Goal: Task Accomplishment & Management: Manage account settings

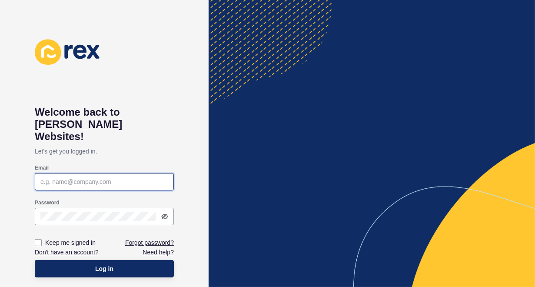
click at [160, 177] on input "Email" at bounding box center [104, 181] width 128 height 9
click at [151, 177] on input "Email" at bounding box center [104, 181] width 128 height 9
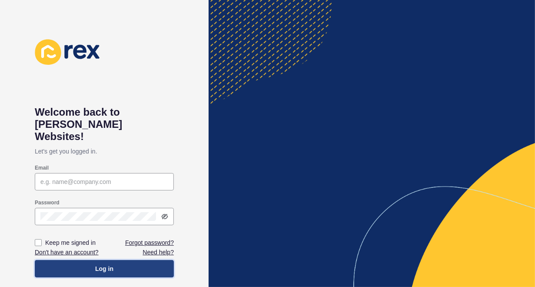
click at [102, 264] on span "Log in" at bounding box center [104, 268] width 18 height 9
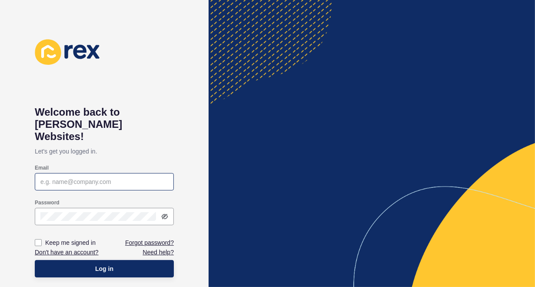
click at [147, 173] on div at bounding box center [104, 181] width 139 height 17
click at [145, 177] on input "Email" at bounding box center [104, 181] width 128 height 9
click at [163, 213] on icon at bounding box center [164, 216] width 7 height 7
click at [164, 216] on icon at bounding box center [165, 217] width 2 height 2
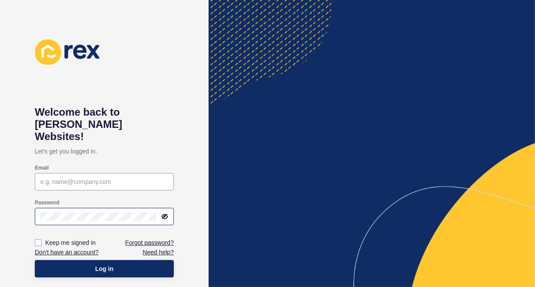
drag, startPoint x: 184, startPoint y: 130, endPoint x: 148, endPoint y: 2, distance: 133.6
click at [92, 177] on input "Email" at bounding box center [104, 181] width 128 height 9
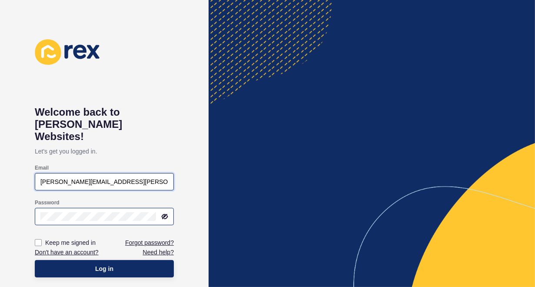
type input "frank.hellier@expaustralia.com.au"
click at [167, 214] on icon at bounding box center [165, 216] width 5 height 4
click at [160, 213] on div at bounding box center [162, 216] width 12 height 7
click at [162, 214] on icon at bounding box center [165, 216] width 6 height 4
click at [139, 238] on link "Forgot password?" at bounding box center [149, 242] width 49 height 9
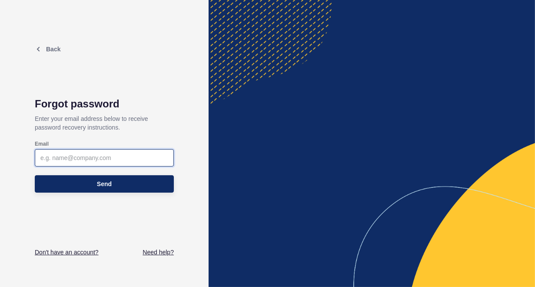
click at [80, 156] on input "Email" at bounding box center [104, 157] width 128 height 9
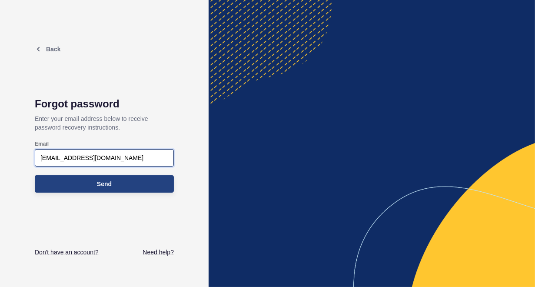
type input "fhellier@realp.com.au"
click at [111, 182] on span "Send" at bounding box center [104, 184] width 15 height 9
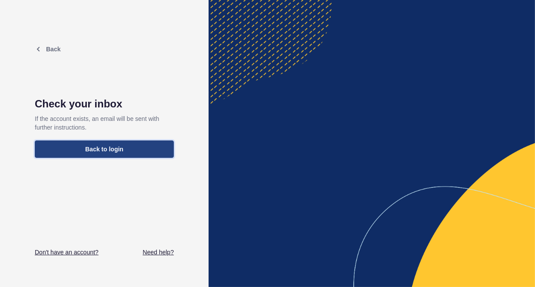
click at [100, 146] on span "Back to login" at bounding box center [104, 149] width 38 height 9
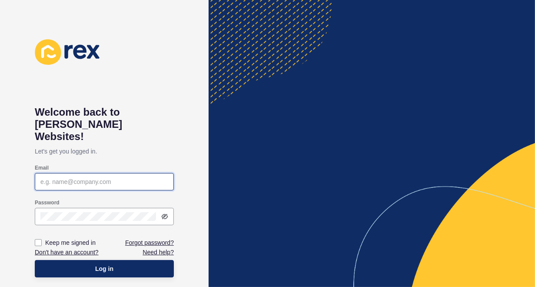
click at [106, 177] on input "Email" at bounding box center [104, 181] width 128 height 9
type input "[PERSON_NAME][EMAIL_ADDRESS][PERSON_NAME][DOMAIN_NAME]"
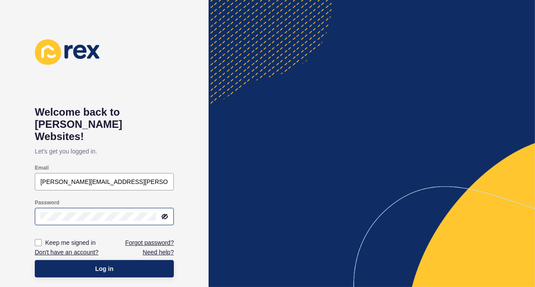
click at [75, 208] on div at bounding box center [104, 216] width 139 height 17
click at [166, 214] on icon at bounding box center [165, 216] width 5 height 4
click at [38, 239] on label at bounding box center [38, 242] width 7 height 7
click at [38, 240] on input "Keep me signed in" at bounding box center [40, 243] width 6 height 6
checkbox input "true"
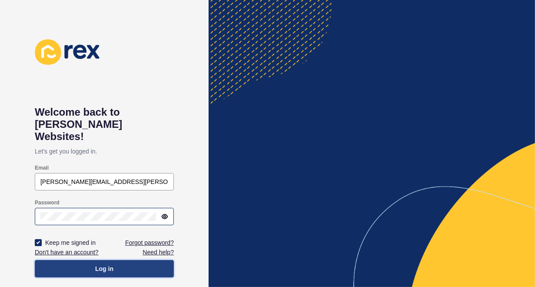
click at [104, 264] on span "Log in" at bounding box center [104, 268] width 18 height 9
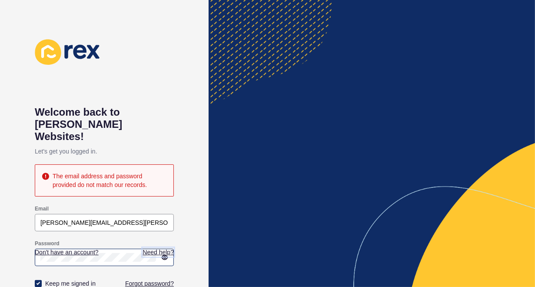
click at [165, 248] on link "Need help?" at bounding box center [158, 252] width 31 height 9
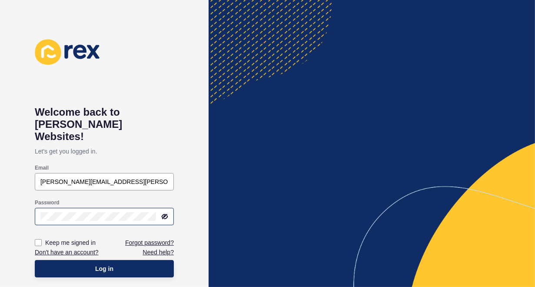
click at [166, 214] on icon at bounding box center [165, 216] width 5 height 4
click at [166, 216] on icon at bounding box center [165, 217] width 2 height 2
click at [37, 239] on label at bounding box center [38, 242] width 7 height 7
click at [37, 240] on input "Keep me signed in" at bounding box center [40, 243] width 6 height 6
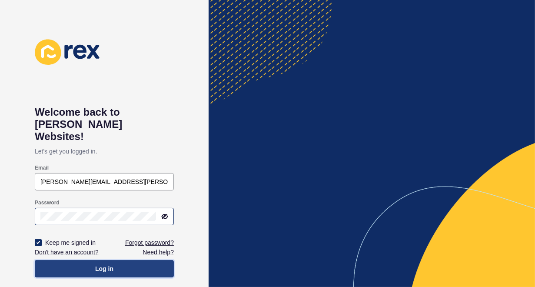
click at [110, 264] on span "Log in" at bounding box center [104, 268] width 18 height 9
click at [104, 264] on span "Log in" at bounding box center [104, 268] width 18 height 9
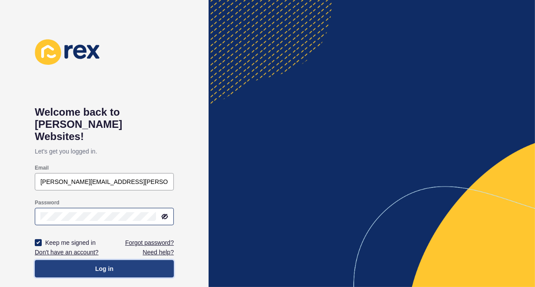
click at [104, 264] on span "Log in" at bounding box center [104, 268] width 18 height 9
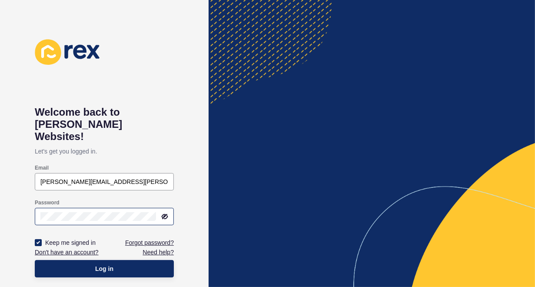
click at [164, 208] on div at bounding box center [104, 216] width 139 height 17
click at [165, 208] on div at bounding box center [104, 216] width 139 height 17
click at [165, 214] on icon at bounding box center [165, 216] width 5 height 4
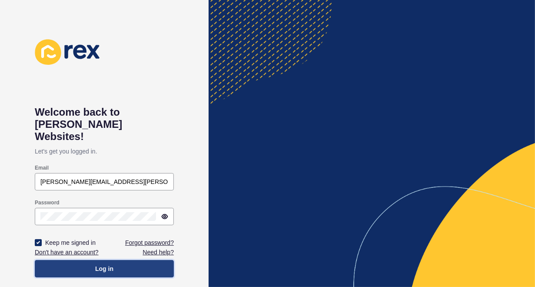
click at [102, 264] on span "Log in" at bounding box center [104, 268] width 18 height 9
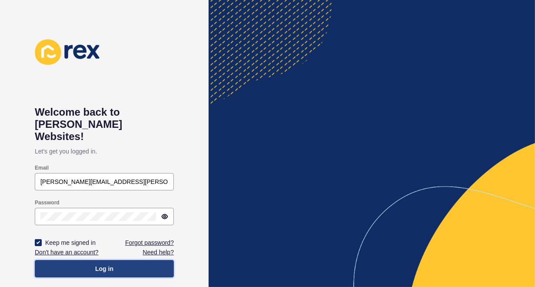
click at [102, 264] on span "Log in" at bounding box center [104, 268] width 18 height 9
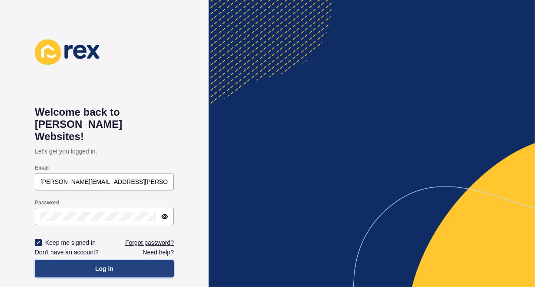
click at [102, 264] on span "Log in" at bounding box center [104, 268] width 18 height 9
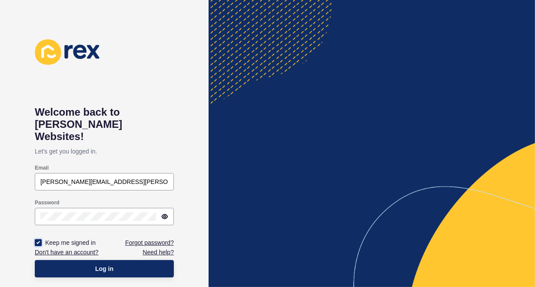
click at [39, 239] on label at bounding box center [38, 242] width 7 height 7
click at [39, 240] on input "Keep me signed in" at bounding box center [40, 243] width 6 height 6
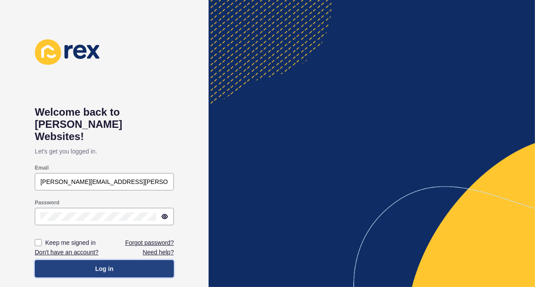
click at [102, 264] on span "Log in" at bounding box center [104, 268] width 18 height 9
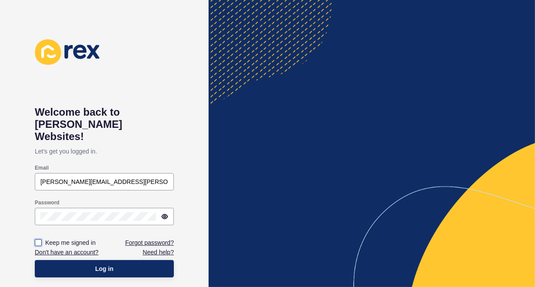
click at [37, 239] on label at bounding box center [38, 242] width 7 height 7
click at [37, 240] on input "Keep me signed in" at bounding box center [40, 243] width 6 height 6
checkbox input "true"
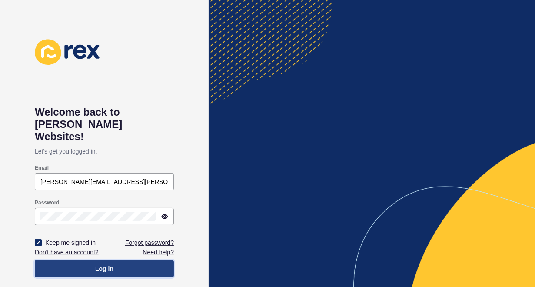
click at [110, 264] on span "Log in" at bounding box center [104, 268] width 18 height 9
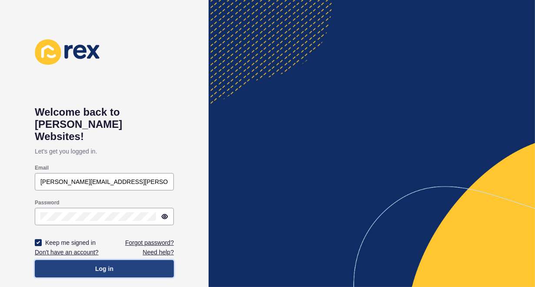
click at [110, 264] on span "Log in" at bounding box center [104, 268] width 18 height 9
click at [108, 264] on span "Log in" at bounding box center [104, 268] width 18 height 9
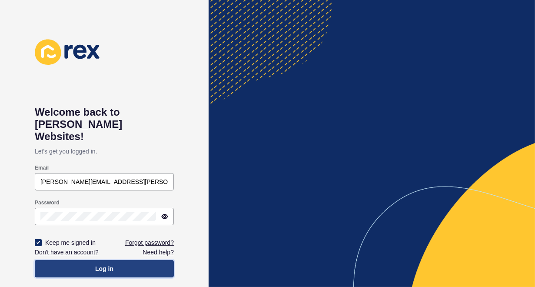
click at [108, 264] on span "Log in" at bounding box center [104, 268] width 18 height 9
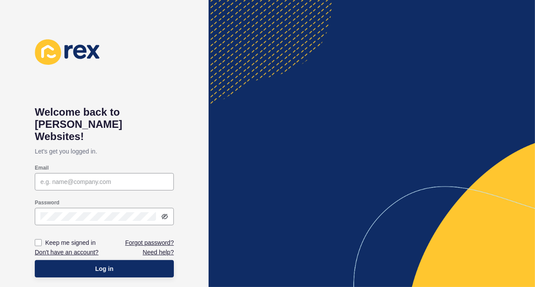
type input "[PERSON_NAME][EMAIL_ADDRESS][PERSON_NAME][DOMAIN_NAME]"
click at [166, 214] on icon at bounding box center [165, 216] width 5 height 4
click at [37, 239] on label at bounding box center [38, 242] width 7 height 7
click at [37, 240] on input "Keep me signed in" at bounding box center [40, 243] width 6 height 6
checkbox input "true"
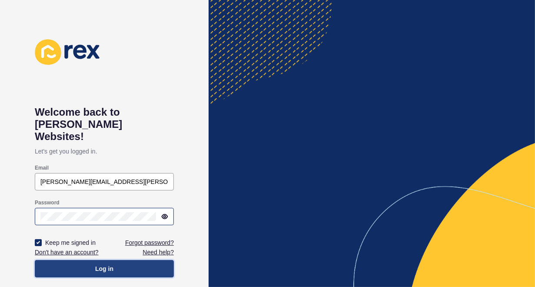
click at [110, 264] on span "Log in" at bounding box center [104, 268] width 18 height 9
click at [105, 264] on span "Log in" at bounding box center [104, 268] width 18 height 9
click at [104, 264] on span "Log in" at bounding box center [104, 268] width 18 height 9
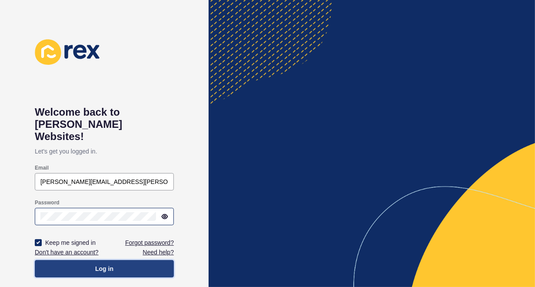
click at [104, 264] on span "Log in" at bounding box center [104, 268] width 18 height 9
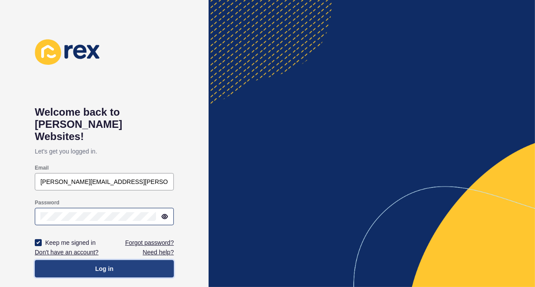
click at [104, 264] on span "Log in" at bounding box center [104, 268] width 18 height 9
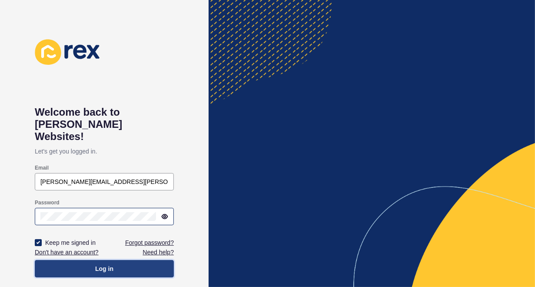
click at [104, 264] on span "Log in" at bounding box center [104, 268] width 18 height 9
click at [103, 264] on span "Log in" at bounding box center [104, 268] width 18 height 9
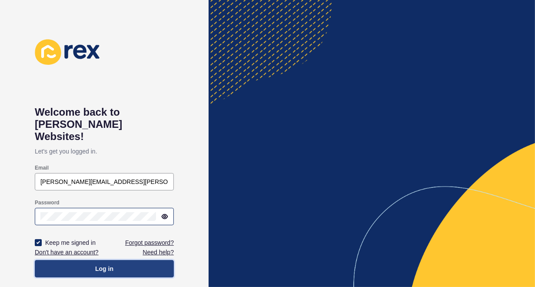
click at [103, 264] on span "Log in" at bounding box center [104, 268] width 18 height 9
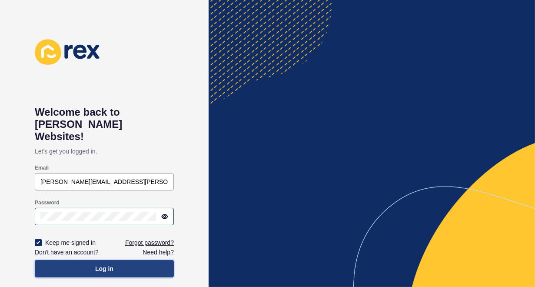
click at [102, 264] on span "Log in" at bounding box center [104, 268] width 18 height 9
click at [108, 264] on span "Log in" at bounding box center [104, 268] width 18 height 9
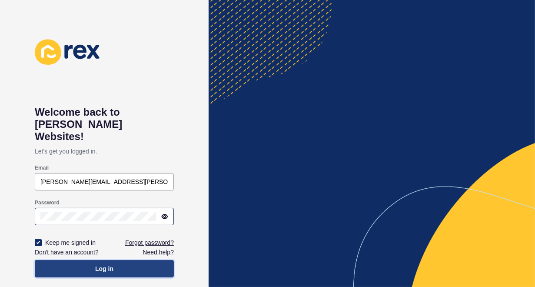
click at [108, 264] on span "Log in" at bounding box center [104, 268] width 18 height 9
click at [106, 264] on span "Log in" at bounding box center [104, 268] width 18 height 9
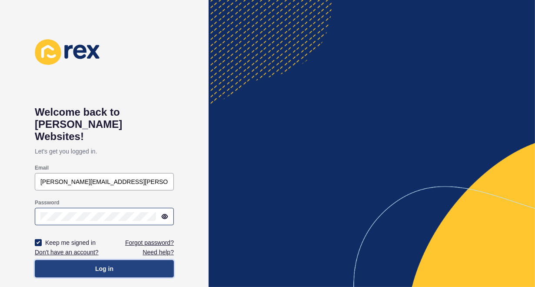
click at [106, 264] on span "Log in" at bounding box center [104, 268] width 18 height 9
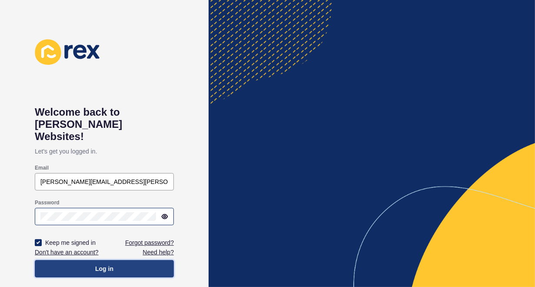
click at [106, 264] on span "Log in" at bounding box center [104, 268] width 18 height 9
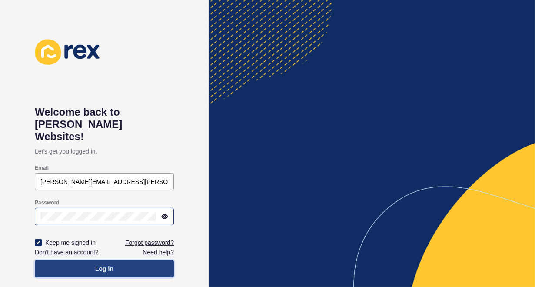
click at [106, 264] on span "Log in" at bounding box center [104, 268] width 18 height 9
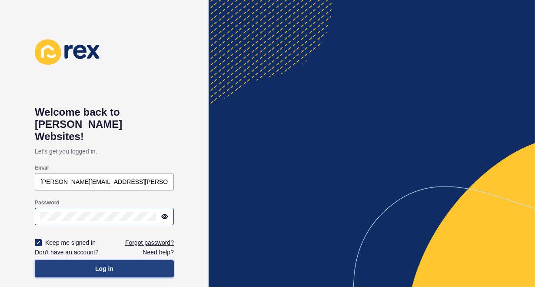
click at [106, 264] on span "Log in" at bounding box center [104, 268] width 18 height 9
click at [102, 264] on span "Log in" at bounding box center [104, 268] width 18 height 9
drag, startPoint x: 96, startPoint y: 256, endPoint x: 86, endPoint y: 258, distance: 10.5
click at [95, 260] on button "Log in" at bounding box center [104, 268] width 139 height 17
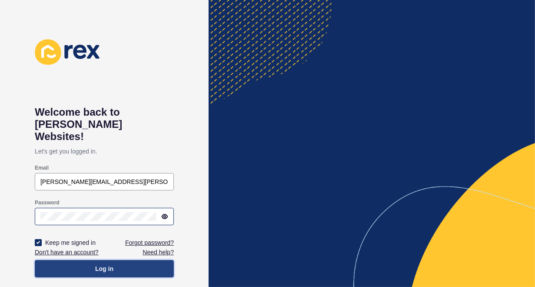
click at [59, 260] on button "Log in" at bounding box center [104, 268] width 139 height 17
click at [104, 264] on span "Log in" at bounding box center [104, 268] width 18 height 9
click at [96, 264] on span "Log in" at bounding box center [104, 268] width 18 height 9
click at [97, 264] on span "Log in" at bounding box center [104, 268] width 18 height 9
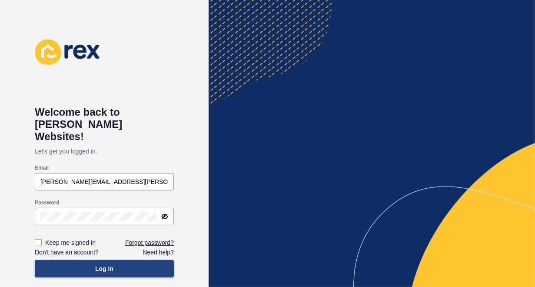
click at [97, 264] on span "Log in" at bounding box center [104, 268] width 18 height 9
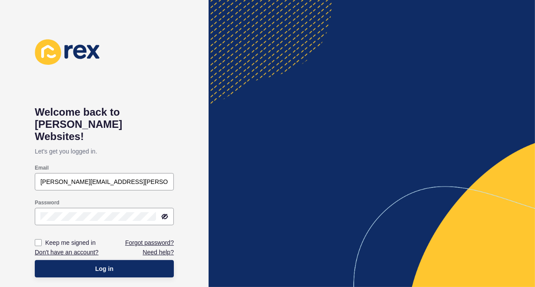
click at [448, 238] on div at bounding box center [372, 143] width 326 height 287
drag, startPoint x: 483, startPoint y: 248, endPoint x: 486, endPoint y: 244, distance: 5.2
click at [483, 249] on div at bounding box center [372, 143] width 326 height 287
click at [496, 201] on div at bounding box center [372, 143] width 326 height 287
click at [479, 182] on div at bounding box center [372, 143] width 326 height 287
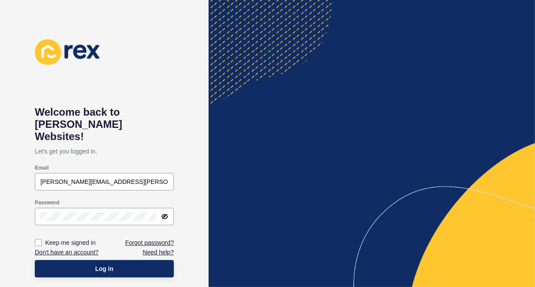
click at [446, 171] on div at bounding box center [372, 143] width 326 height 287
click at [443, 173] on div at bounding box center [372, 143] width 326 height 287
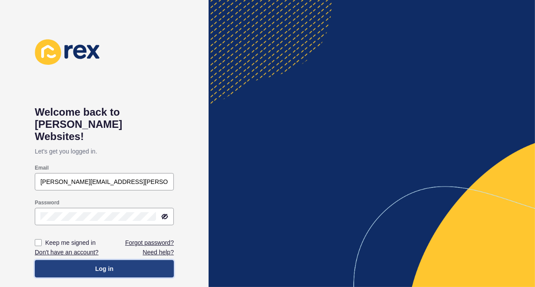
click at [108, 264] on span "Log in" at bounding box center [104, 268] width 18 height 9
click at [106, 264] on span "Log in" at bounding box center [104, 268] width 18 height 9
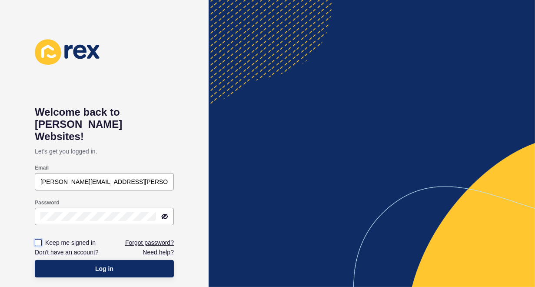
click at [37, 239] on label at bounding box center [38, 242] width 7 height 7
click at [37, 240] on input "Keep me signed in" at bounding box center [40, 243] width 6 height 6
checkbox input "true"
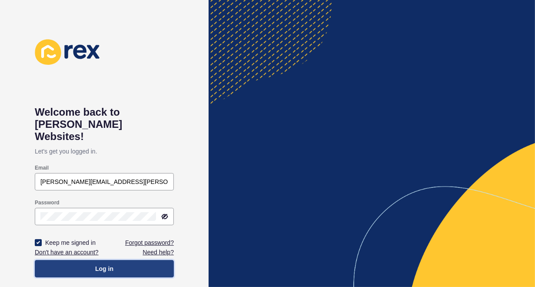
click at [103, 264] on span "Log in" at bounding box center [104, 268] width 18 height 9
click at [102, 264] on span "Log in" at bounding box center [104, 268] width 18 height 9
click at [104, 264] on span "Log in" at bounding box center [104, 268] width 18 height 9
click at [102, 264] on span "Log in" at bounding box center [104, 268] width 18 height 9
click at [101, 264] on span "Log in" at bounding box center [104, 268] width 18 height 9
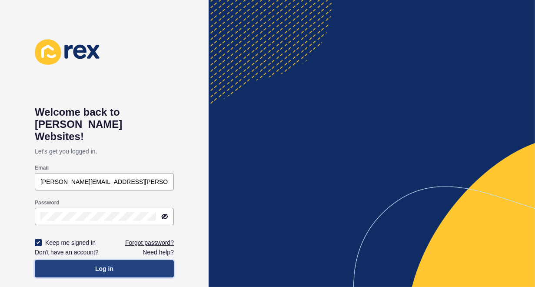
click at [101, 264] on span "Log in" at bounding box center [104, 268] width 18 height 9
click at [103, 264] on span "Log in" at bounding box center [104, 268] width 18 height 9
click at [104, 264] on span "Log in" at bounding box center [104, 268] width 18 height 9
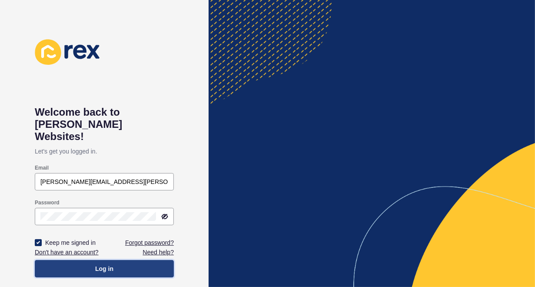
click at [104, 264] on span "Log in" at bounding box center [104, 268] width 18 height 9
click at [105, 264] on span "Log in" at bounding box center [104, 268] width 18 height 9
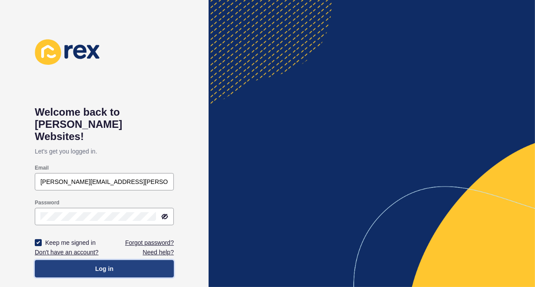
click at [104, 264] on span "Log in" at bounding box center [104, 268] width 18 height 9
click at [102, 260] on button "Log in" at bounding box center [104, 268] width 139 height 17
click at [101, 264] on span "Log in" at bounding box center [104, 268] width 18 height 9
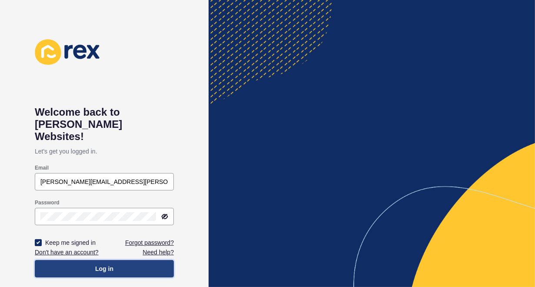
click at [101, 264] on span "Log in" at bounding box center [104, 268] width 18 height 9
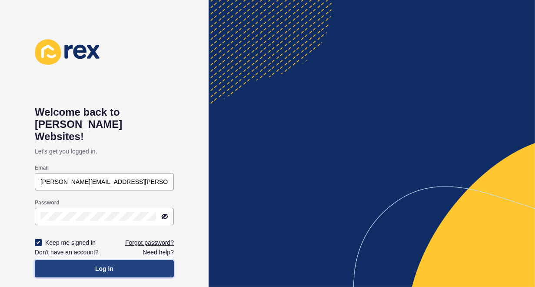
click at [101, 264] on span "Log in" at bounding box center [104, 268] width 18 height 9
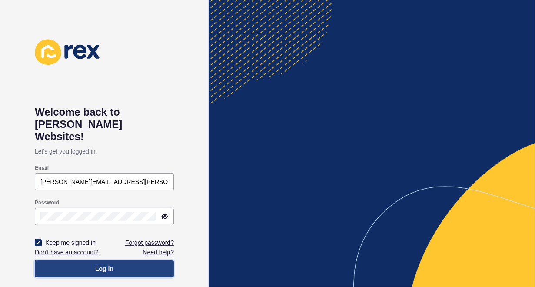
click at [101, 264] on span "Log in" at bounding box center [104, 268] width 18 height 9
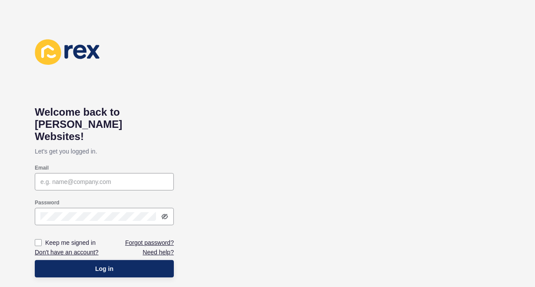
type input "[PERSON_NAME][EMAIL_ADDRESS][PERSON_NAME][DOMAIN_NAME]"
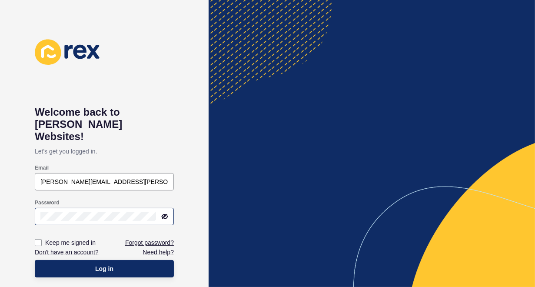
click at [167, 214] on icon at bounding box center [165, 216] width 5 height 4
click at [38, 239] on label at bounding box center [38, 242] width 7 height 7
click at [38, 240] on input "Keep me signed in" at bounding box center [40, 243] width 6 height 6
checkbox input "true"
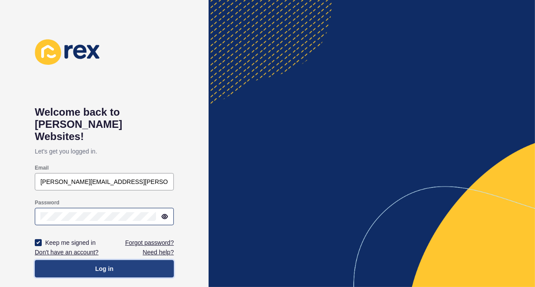
click at [104, 264] on span "Log in" at bounding box center [104, 268] width 18 height 9
